Goal: Transaction & Acquisition: Purchase product/service

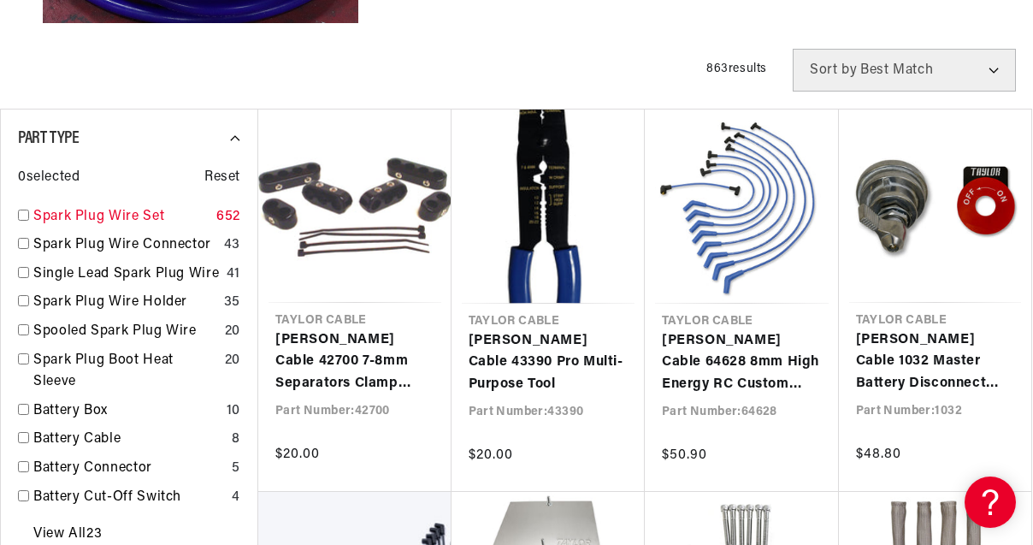
scroll to position [0, 518]
click at [23, 215] on input "checkbox" at bounding box center [23, 214] width 11 height 11
checkbox input "true"
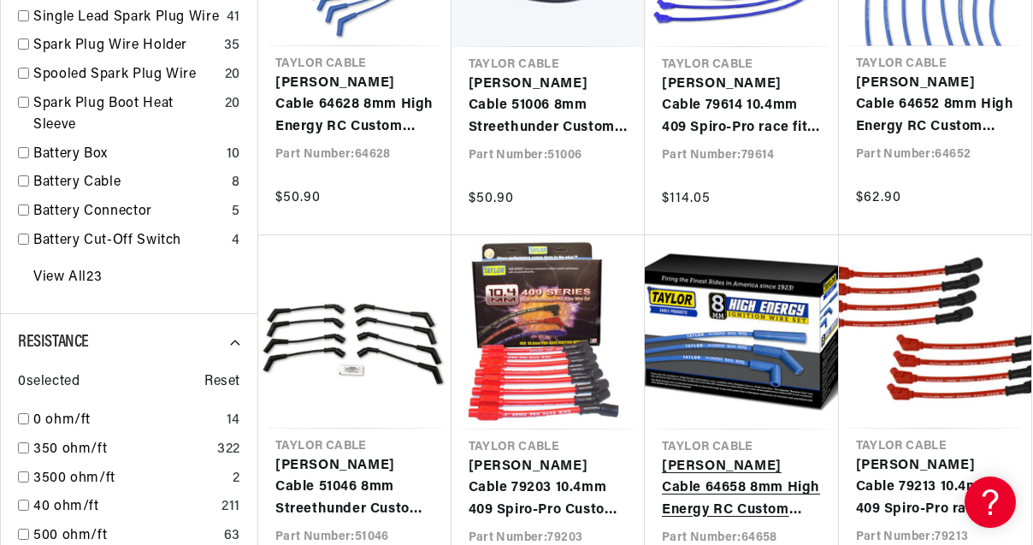
scroll to position [855, 0]
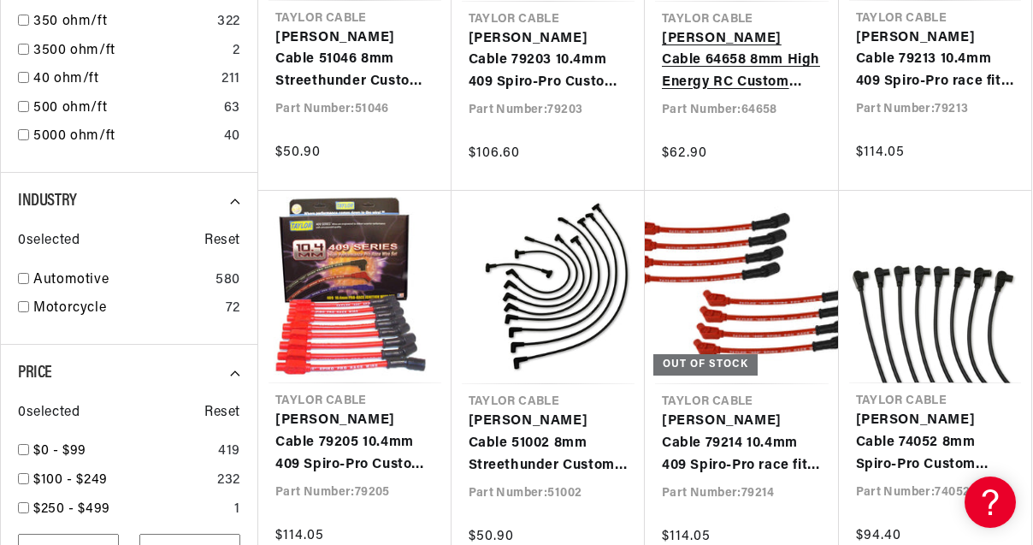
scroll to position [1282, 0]
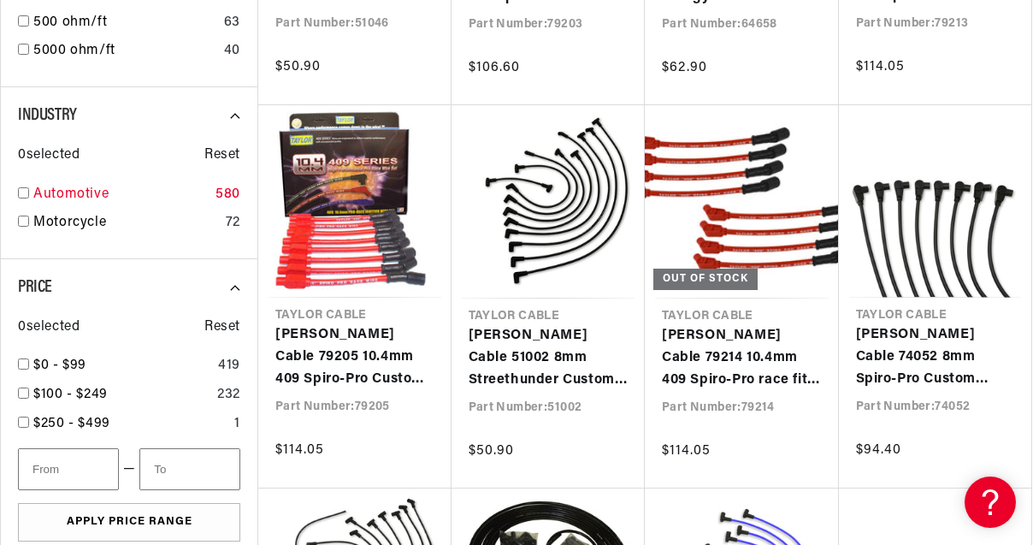
click at [24, 193] on input "checkbox" at bounding box center [23, 192] width 11 height 11
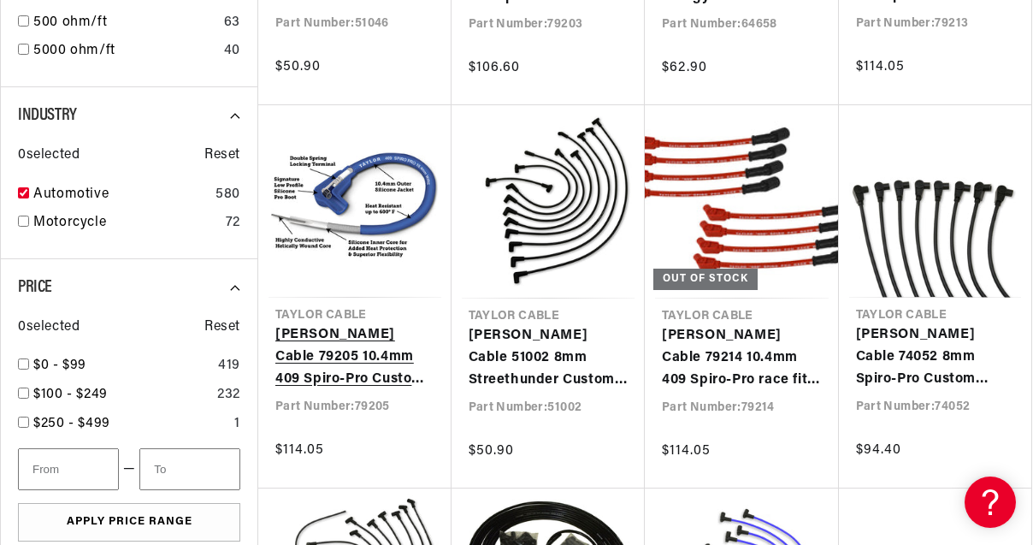
checkbox input "true"
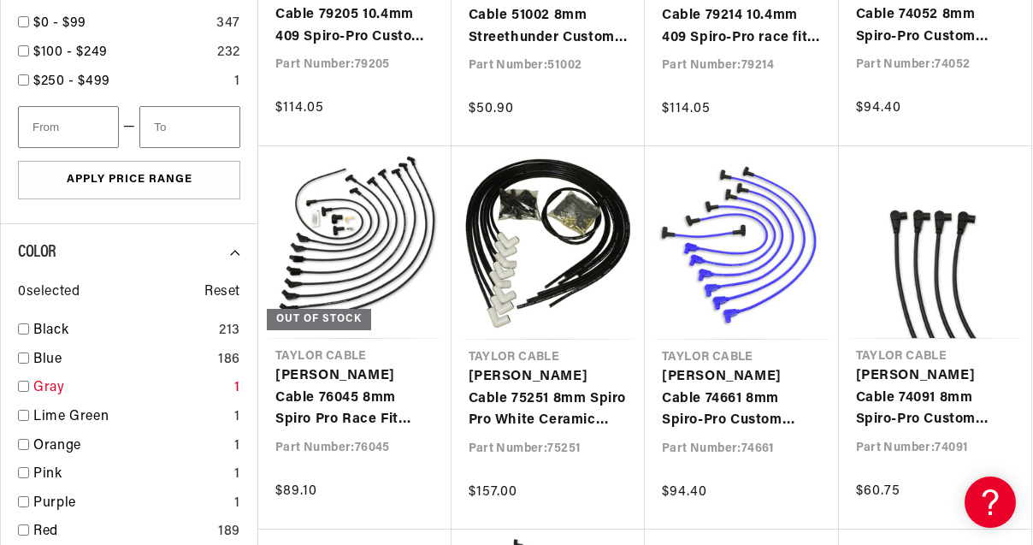
scroll to position [1795, 0]
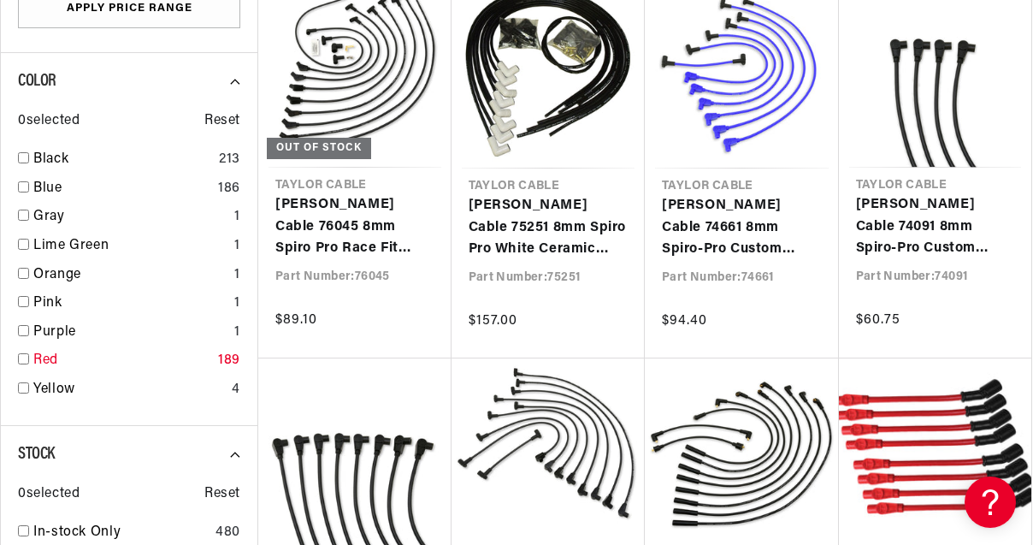
click at [23, 362] on input "checkbox" at bounding box center [23, 358] width 11 height 11
checkbox input "true"
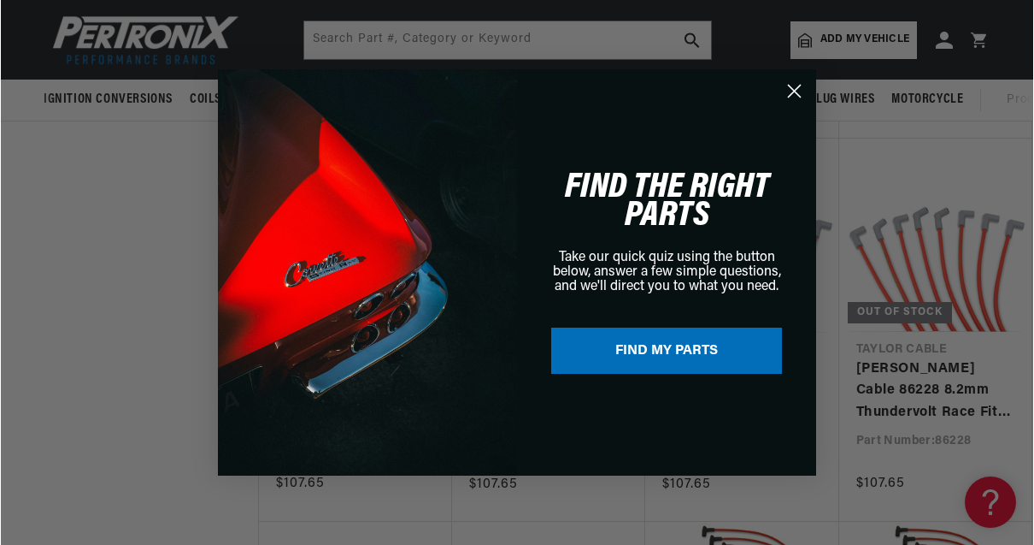
scroll to position [3078, 0]
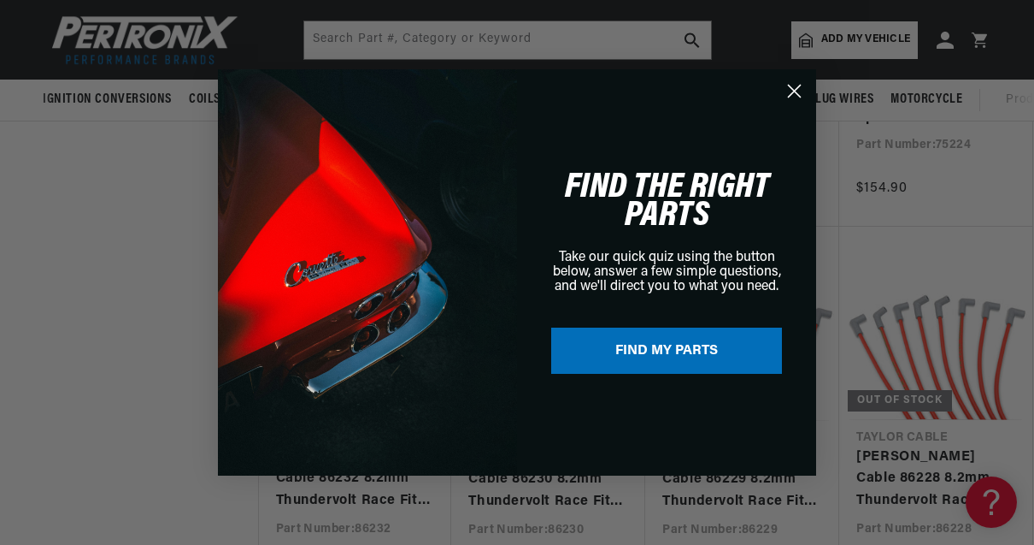
click at [798, 96] on circle "Close dialog" at bounding box center [794, 91] width 28 height 28
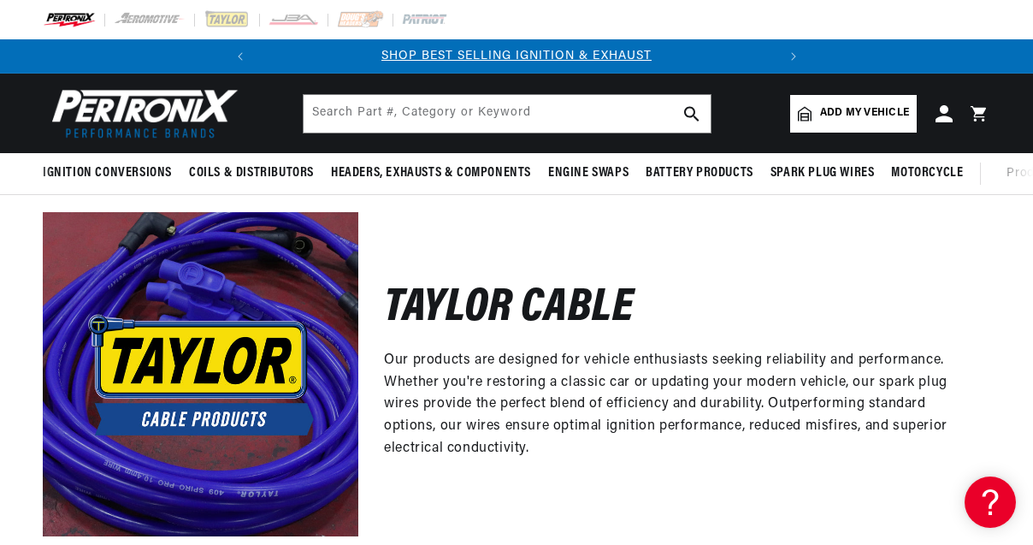
scroll to position [0, 518]
click at [870, 106] on span "Add my vehicle" at bounding box center [864, 113] width 89 height 16
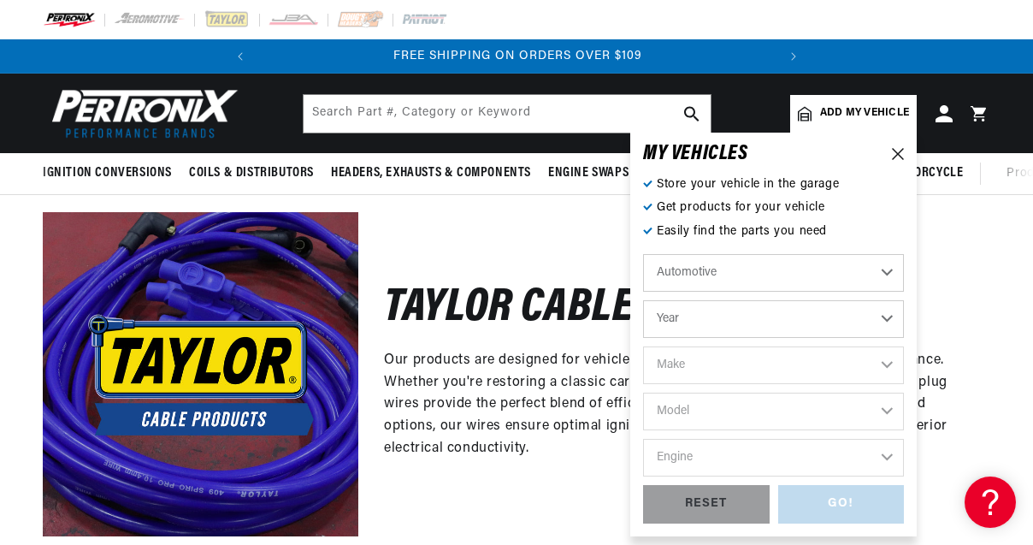
click at [850, 267] on select "Automotive Agricultural Industrial Marine Motorcycle" at bounding box center [773, 273] width 261 height 38
click at [848, 313] on select "Year [DATE] 2023 2022 2021 2020 2019 2018 2017 2016 2015 2014 2013 2012 2011 20…" at bounding box center [773, 319] width 261 height 38
click at [874, 326] on select "Year [DATE] 2023 2022 2021 2020 2019 2018 2017 2016 2015 2014 2013 2012 2011 20…" at bounding box center [773, 319] width 261 height 38
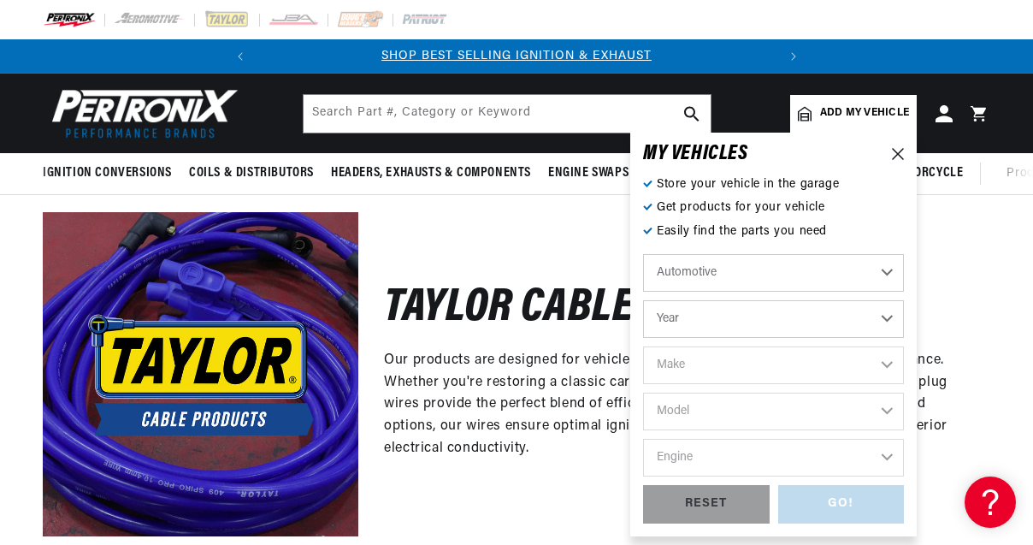
scroll to position [0, 518]
select select "2013"
click at [643, 300] on select "Year [DATE] 2023 2022 2021 2020 2019 2018 2017 2016 2015 2014 2013 2012 2011 20…" at bounding box center [773, 319] width 261 height 38
select select "2013"
click at [862, 360] on select "Make Cadillac Chevrolet Chrysler Dodge Ford GMC INFINITI Jeep Nissan Ram [GEOGR…" at bounding box center [773, 365] width 261 height 38
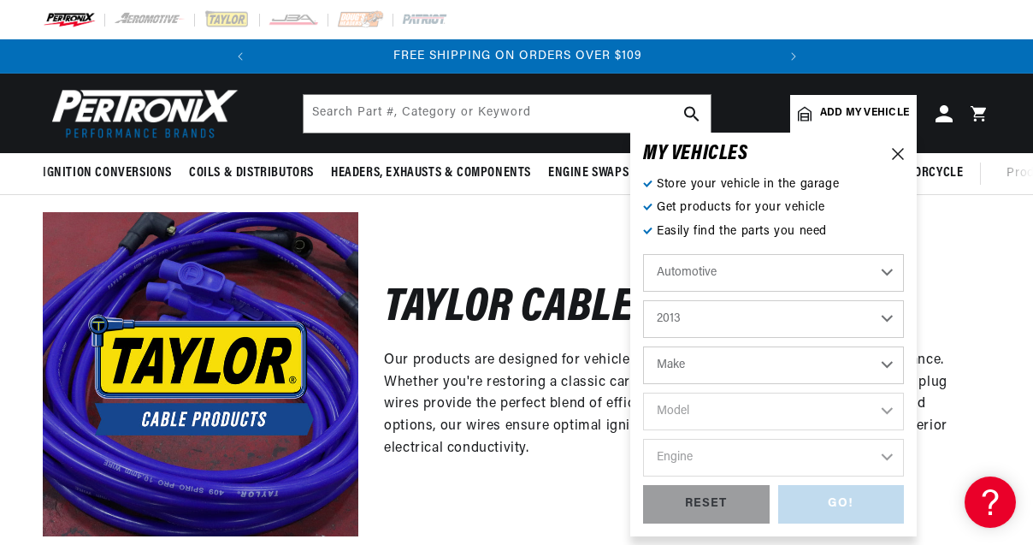
select select "Chevrolet"
click at [643, 346] on select "Make Cadillac Chevrolet Chrysler Dodge Ford GMC INFINITI Jeep Nissan Ram [GEOGR…" at bounding box center [773, 365] width 261 height 38
select select "Chevrolet"
click at [857, 400] on select "Model Avalanche [GEOGRAPHIC_DATA] Caprice Corvette Express 1500 Express 2500 Ex…" at bounding box center [773, 411] width 261 height 38
select select "Camaro"
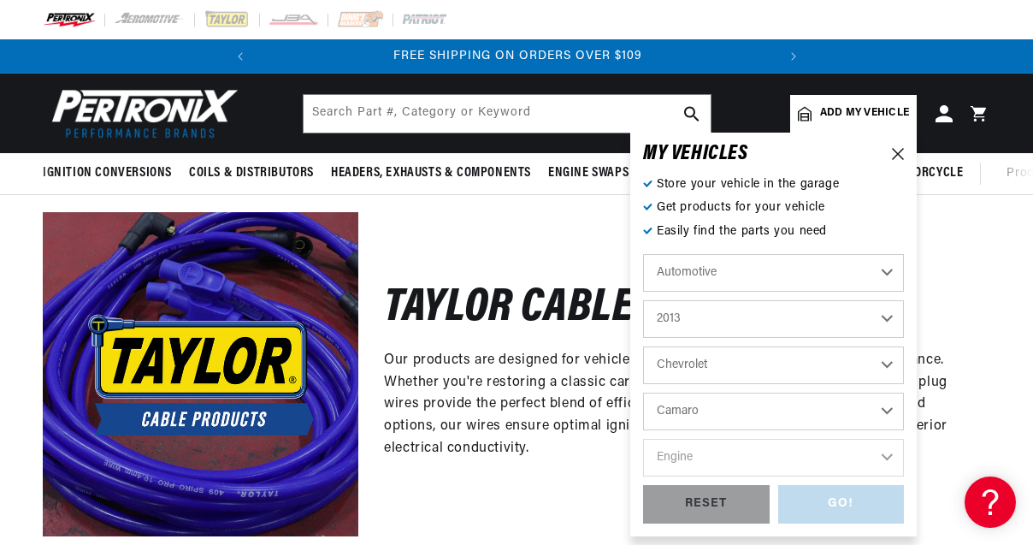
click at [643, 392] on select "Model Avalanche [GEOGRAPHIC_DATA] Caprice Corvette Express 1500 Express 2500 Ex…" at bounding box center [773, 411] width 261 height 38
select select "Camaro"
click at [886, 453] on select "Engine 6.2L" at bounding box center [773, 458] width 261 height 38
select select "6.2L"
click at [643, 439] on select "Engine 6.2L" at bounding box center [773, 458] width 261 height 38
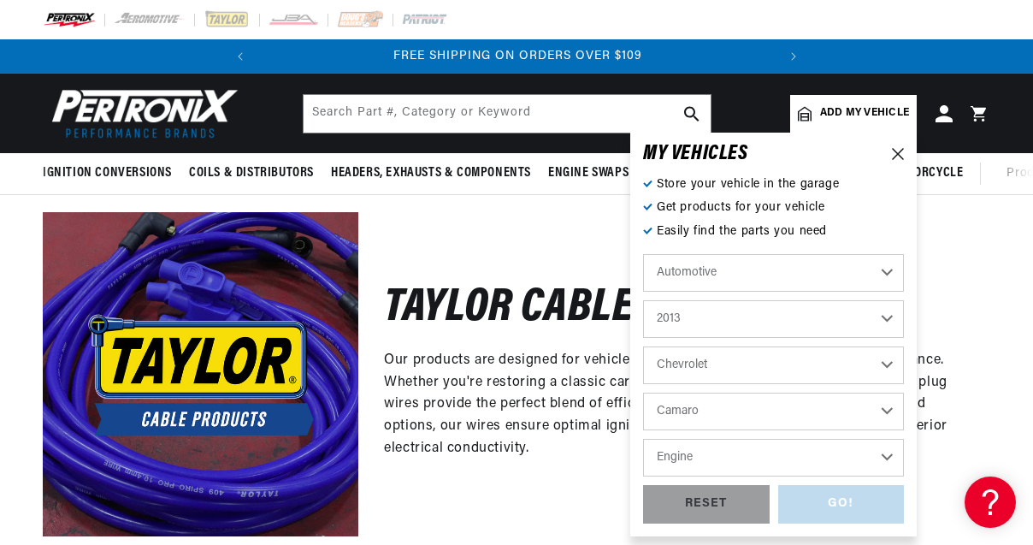
select select "6.2L"
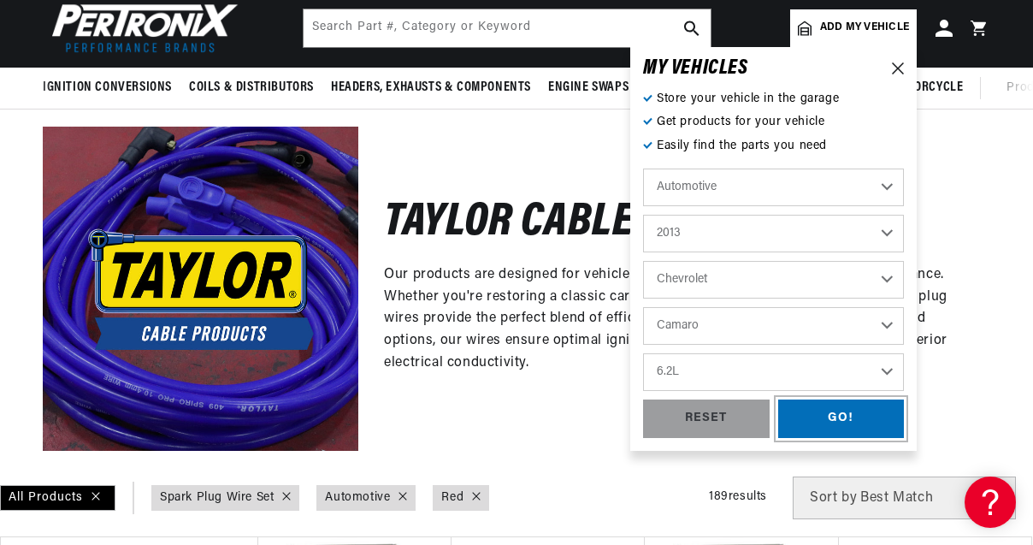
click at [857, 410] on div "GO!" at bounding box center [841, 418] width 127 height 38
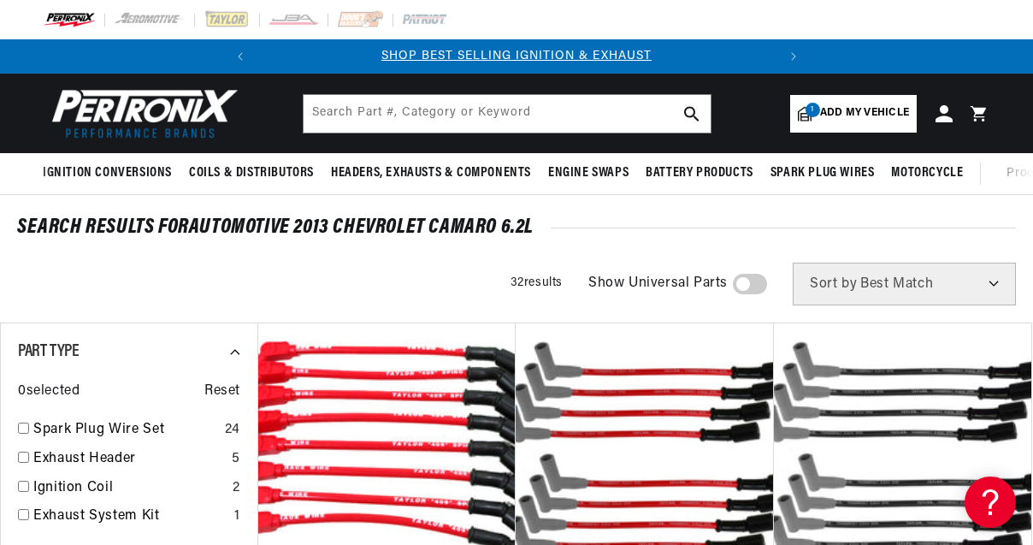
scroll to position [85, 0]
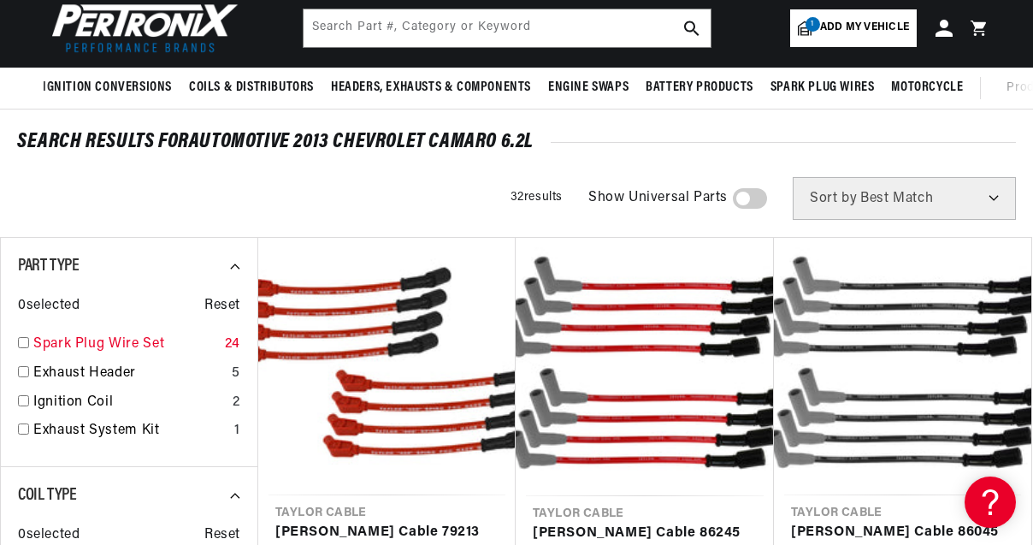
click at [24, 344] on input "checkbox" at bounding box center [23, 342] width 11 height 11
checkbox input "true"
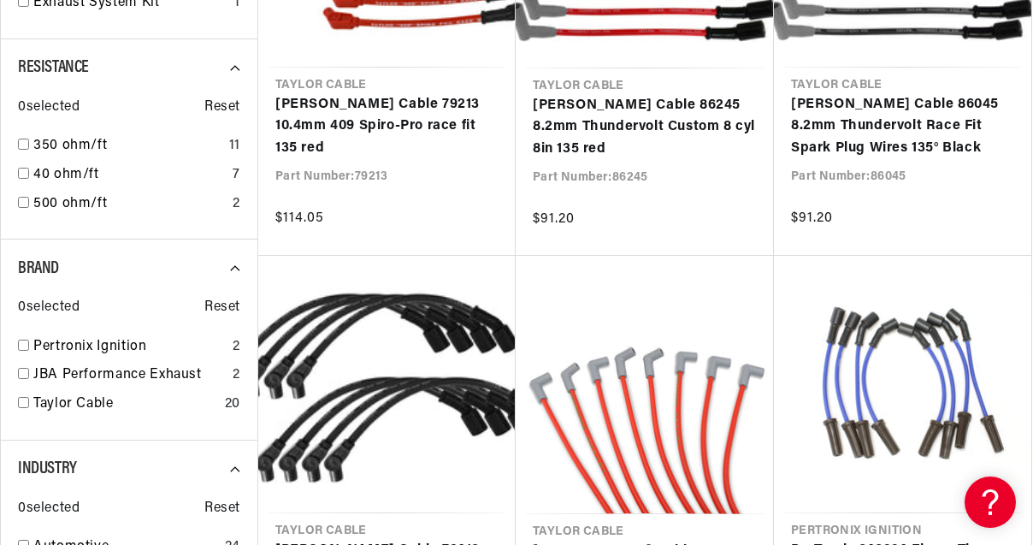
scroll to position [0, 518]
click at [24, 401] on input "checkbox" at bounding box center [23, 402] width 11 height 11
checkbox input "true"
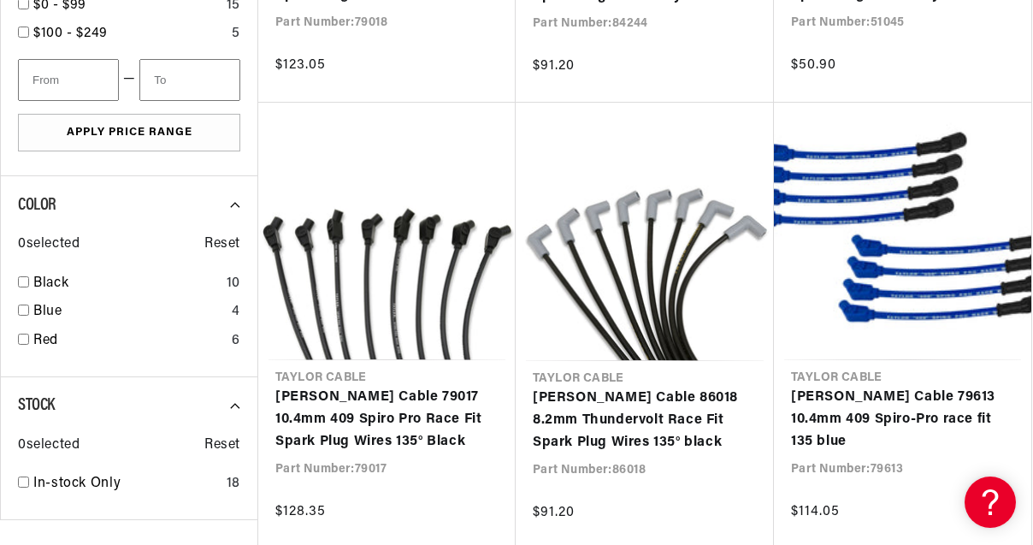
scroll to position [1197, 0]
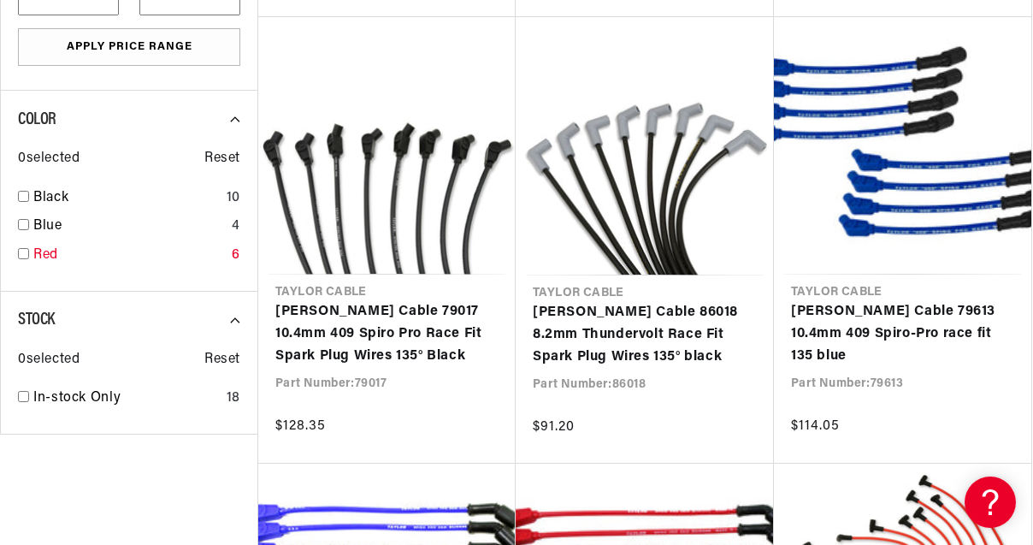
click at [22, 256] on input "checkbox" at bounding box center [23, 253] width 11 height 11
checkbox input "true"
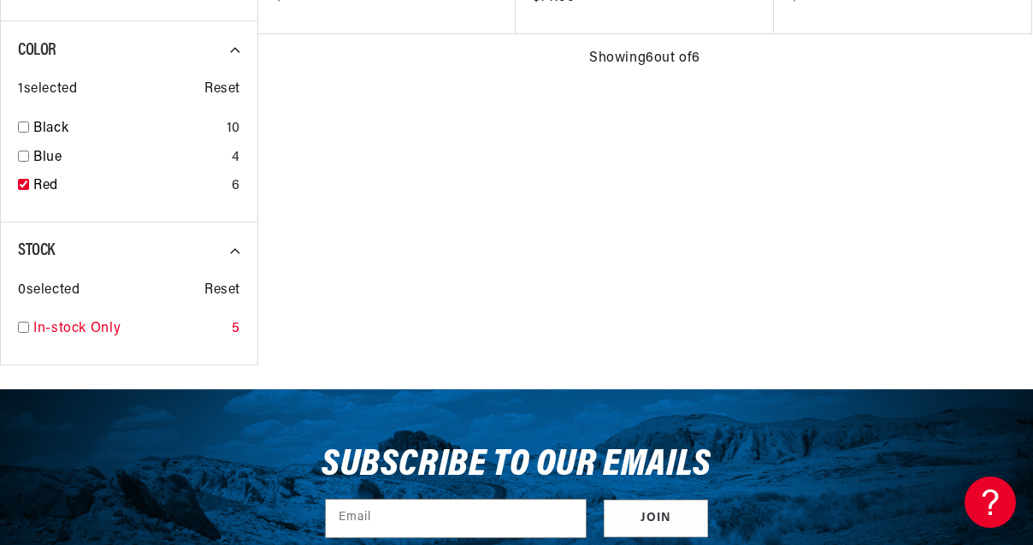
click at [26, 324] on input "checkbox" at bounding box center [23, 326] width 11 height 11
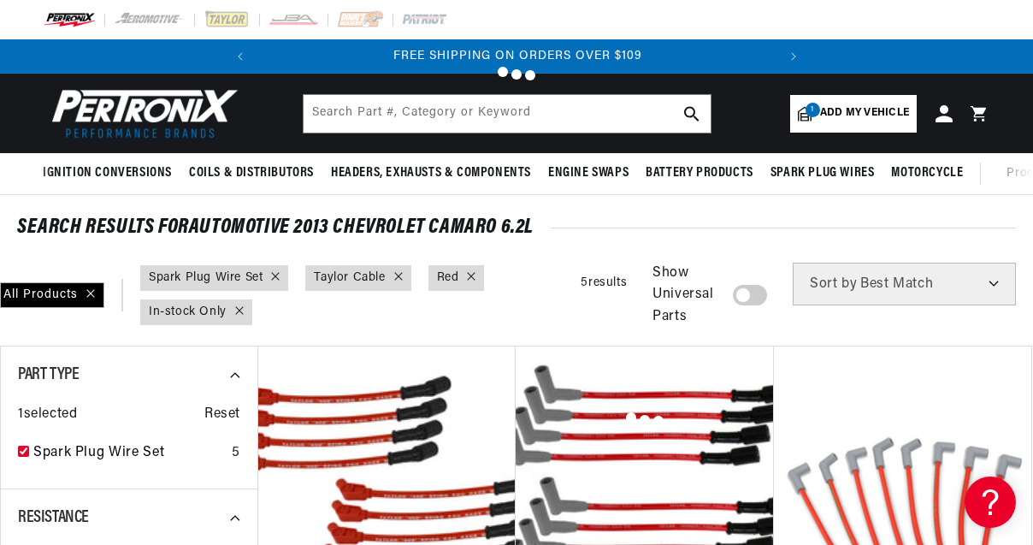
scroll to position [1197, 0]
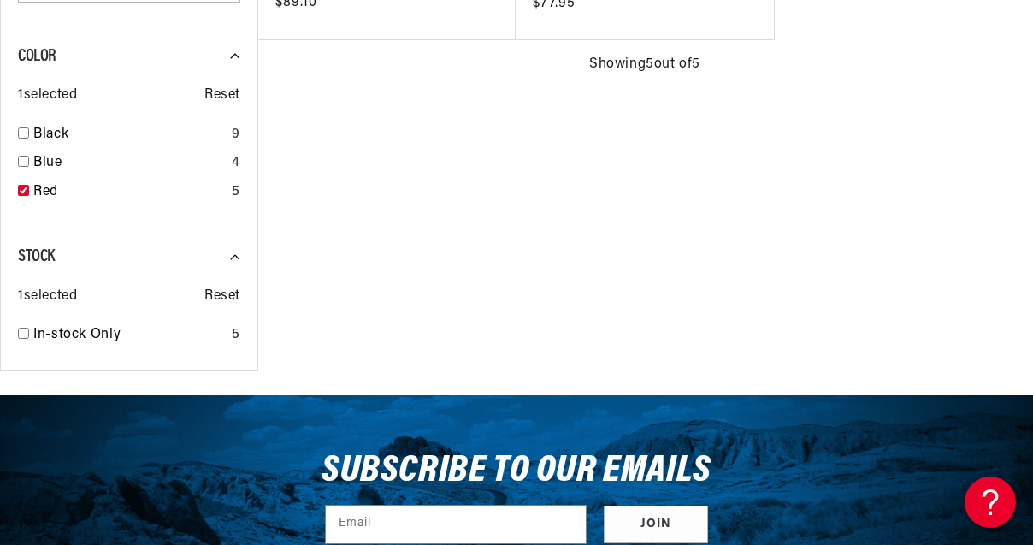
checkbox input "false"
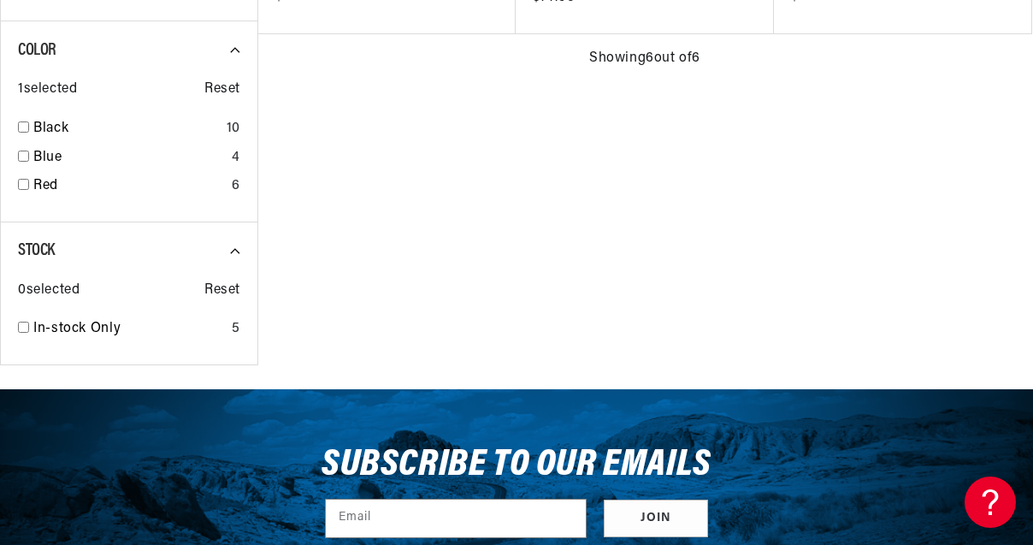
checkbox input "false"
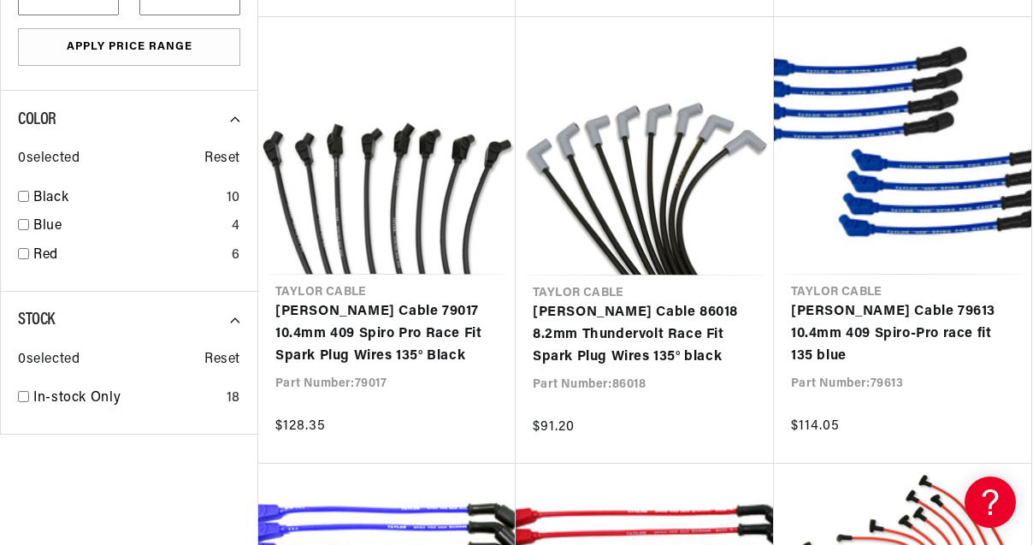
scroll to position [513, 0]
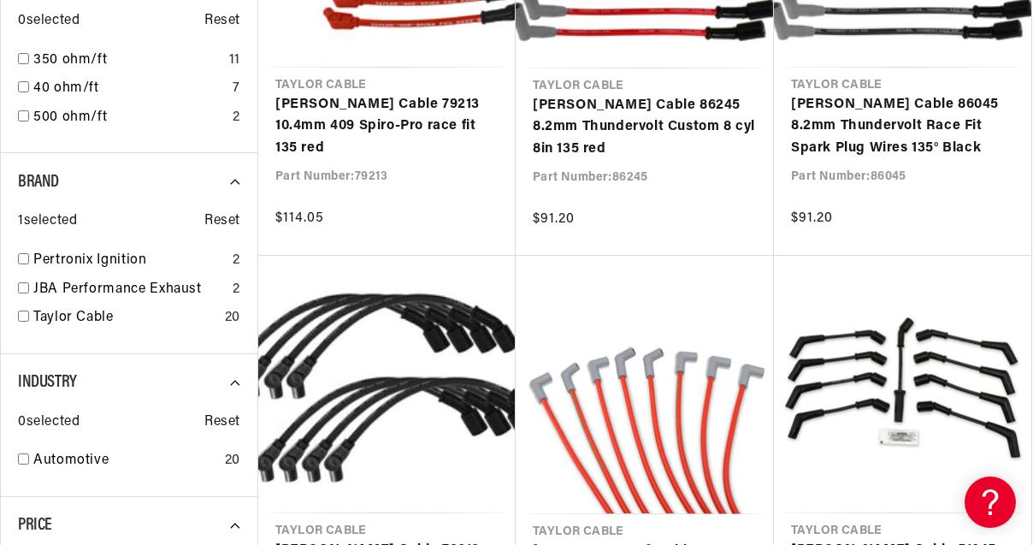
checkbox input "false"
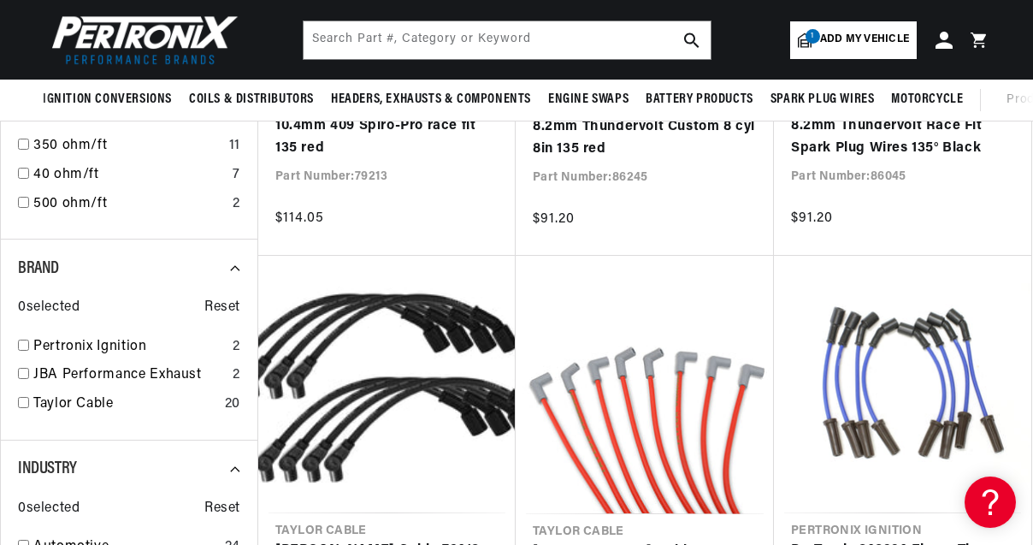
checkbox input "false"
